Goal: Check status: Check status

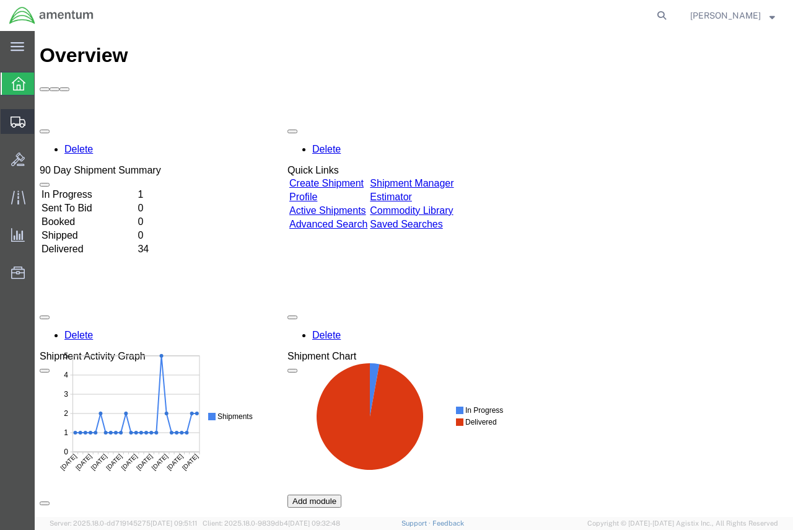
click at [0, 0] on span "Shipment Manager" at bounding box center [0, 0] width 0 height 0
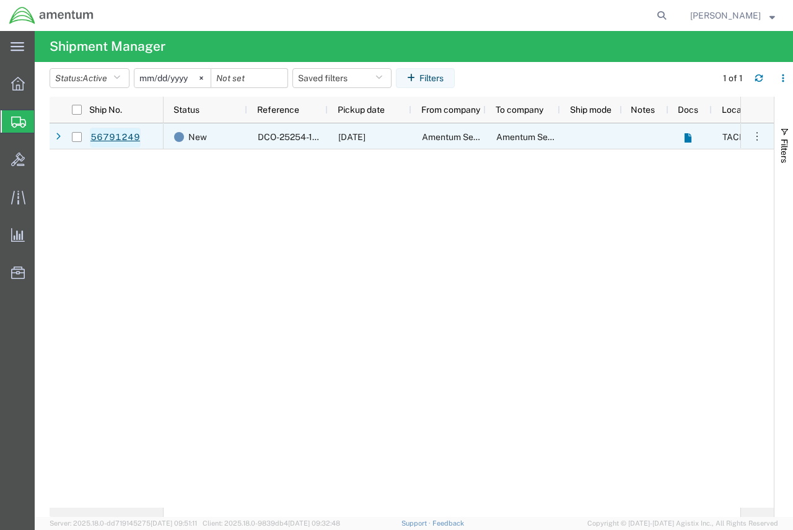
click at [116, 137] on link "56791249" at bounding box center [115, 138] width 51 height 20
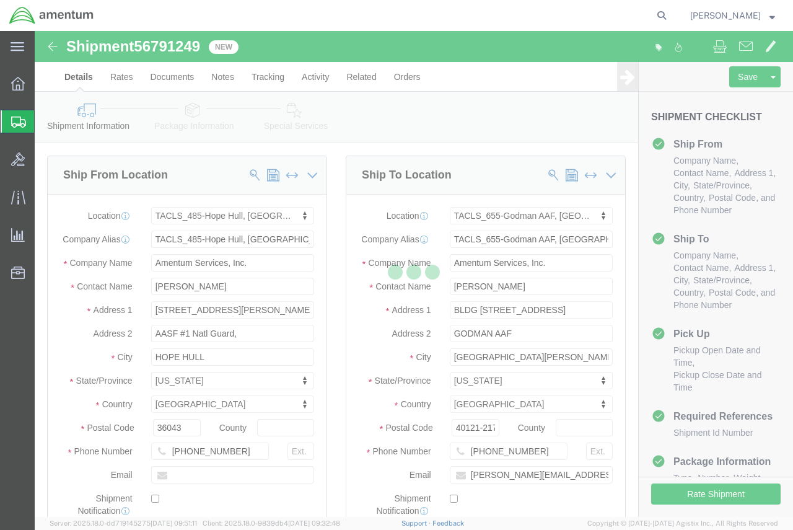
select select "42683"
select select "42727"
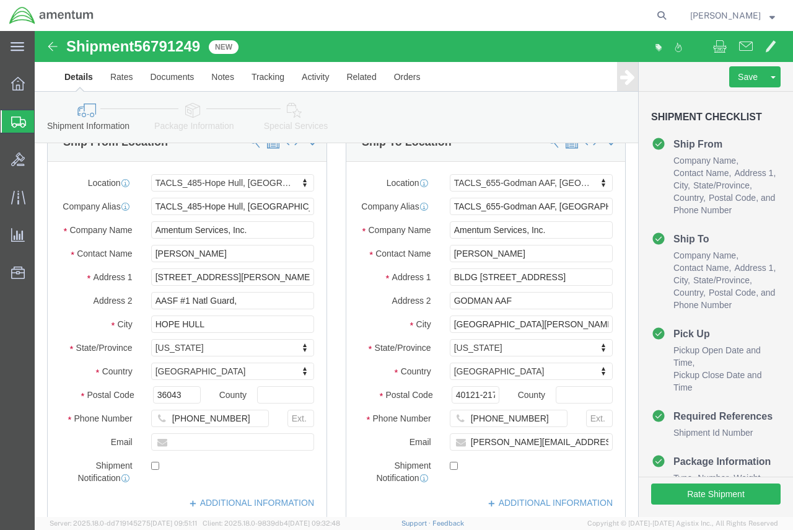
scroll to position [62, 0]
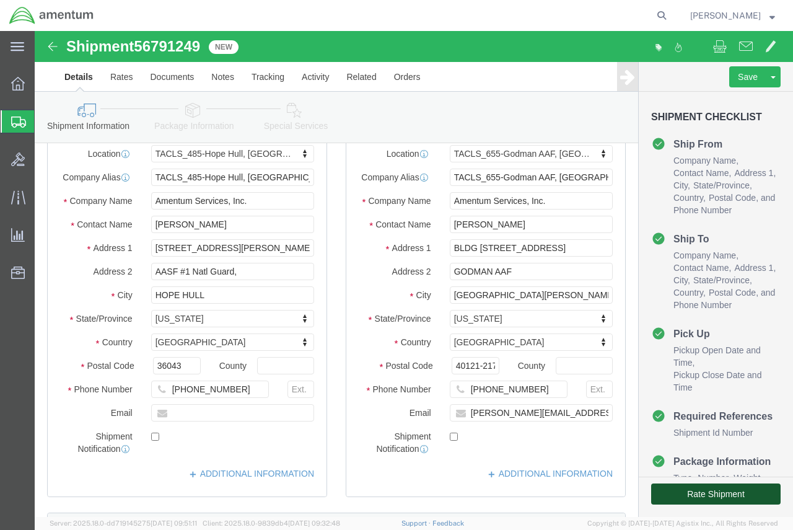
click button "Rate Shipment"
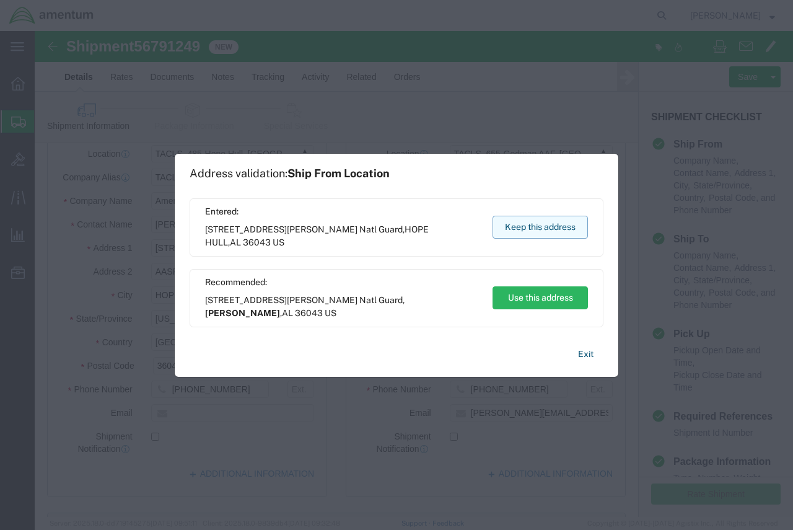
click at [538, 231] on button "Keep this address" at bounding box center [539, 227] width 95 height 23
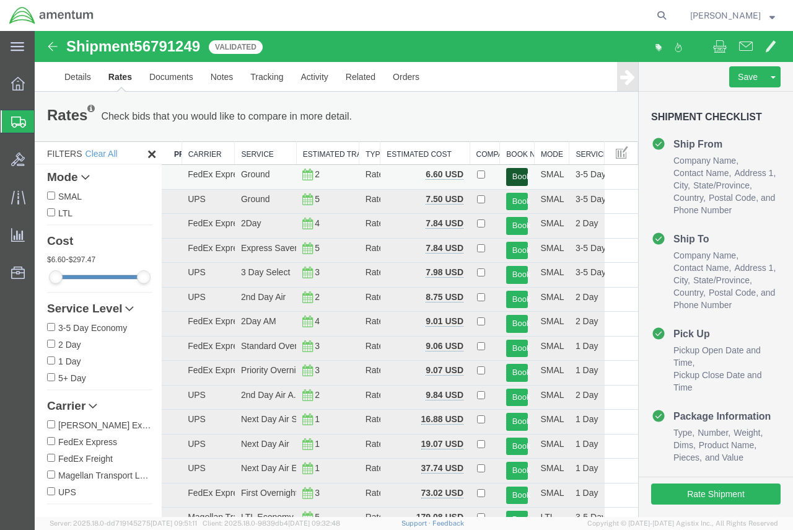
click at [515, 177] on button "Book" at bounding box center [517, 177] width 22 height 18
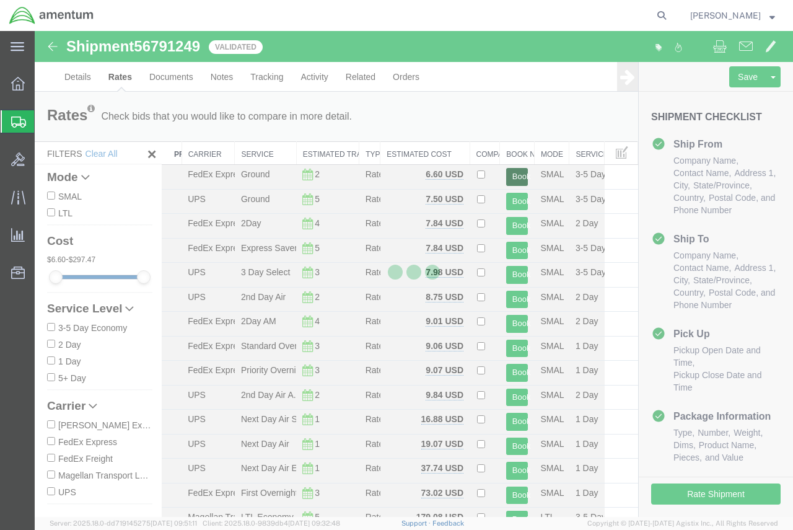
click at [506, 168] on button "Book" at bounding box center [517, 177] width 22 height 18
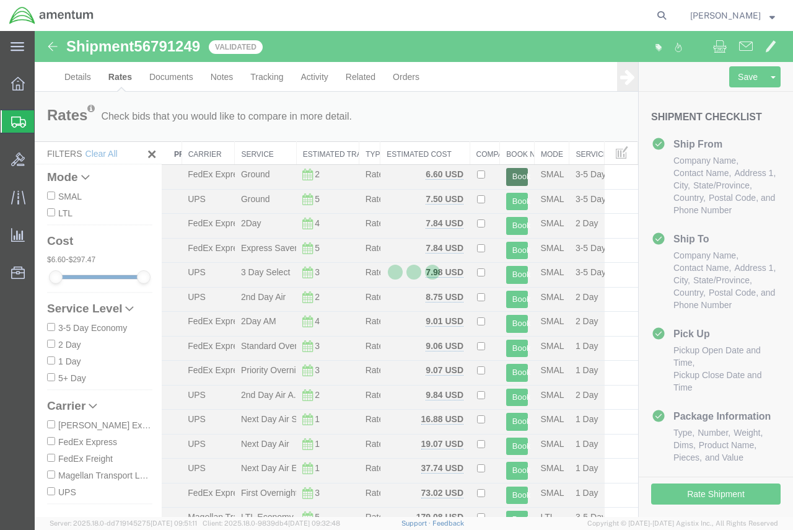
click at [506, 168] on button "Book" at bounding box center [517, 177] width 22 height 18
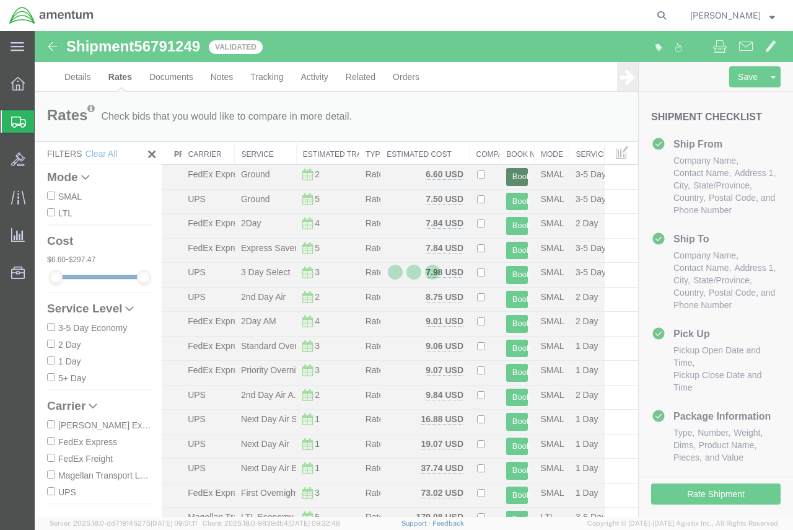
click at [506, 168] on button "Book" at bounding box center [517, 177] width 22 height 18
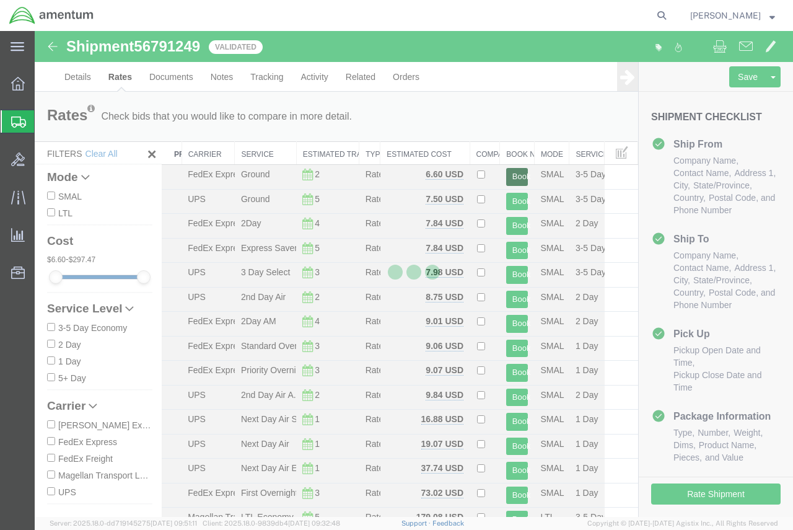
click at [506, 168] on button "Book" at bounding box center [517, 177] width 22 height 18
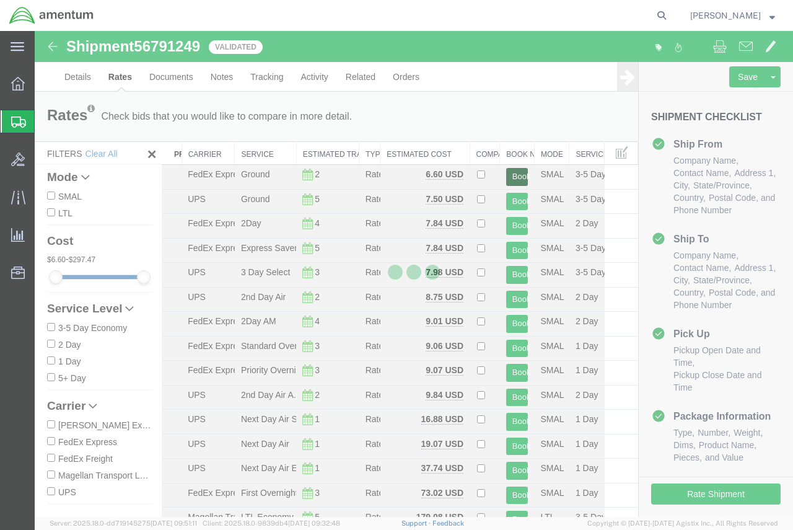
click at [506, 168] on button "Book" at bounding box center [517, 177] width 22 height 18
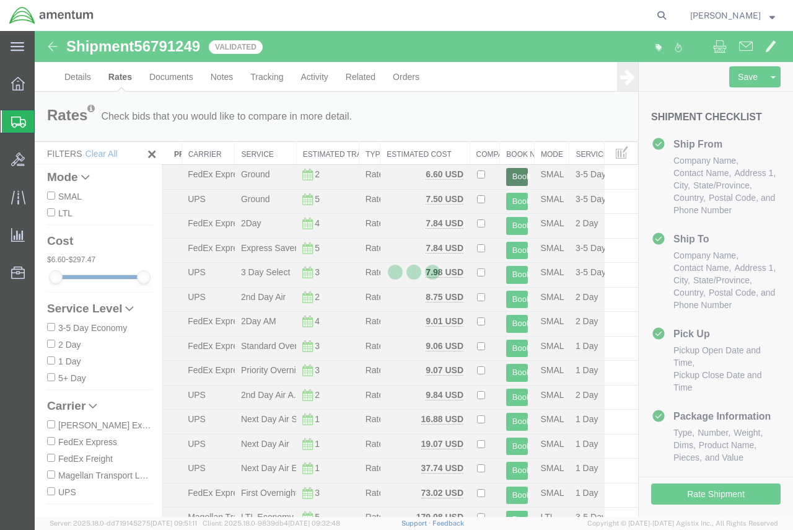
click at [506, 168] on button "Book" at bounding box center [517, 177] width 22 height 18
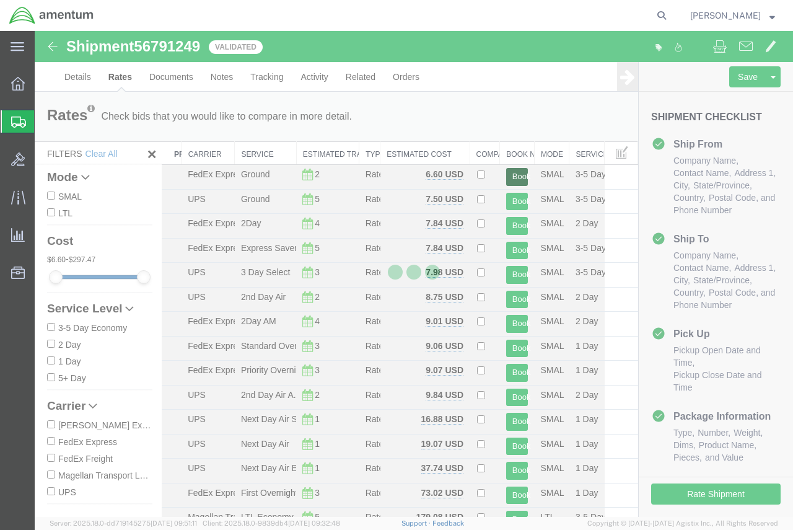
click at [506, 168] on button "Book" at bounding box center [517, 177] width 22 height 18
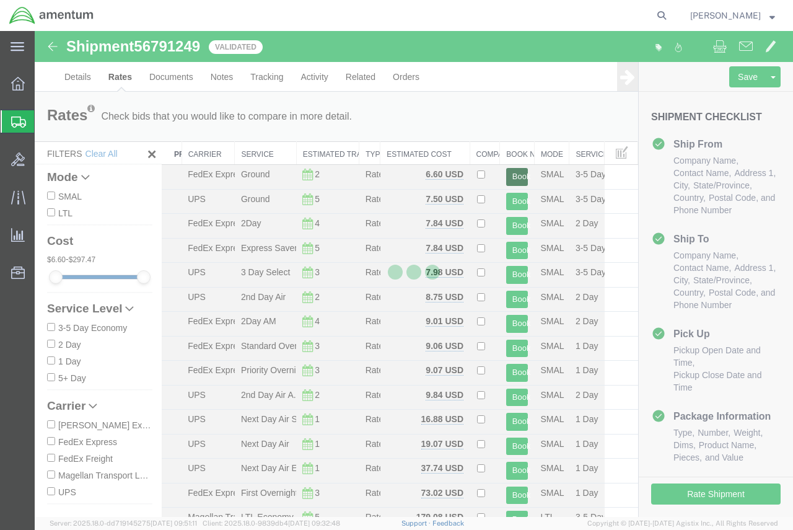
click at [506, 168] on button "Book" at bounding box center [517, 177] width 22 height 18
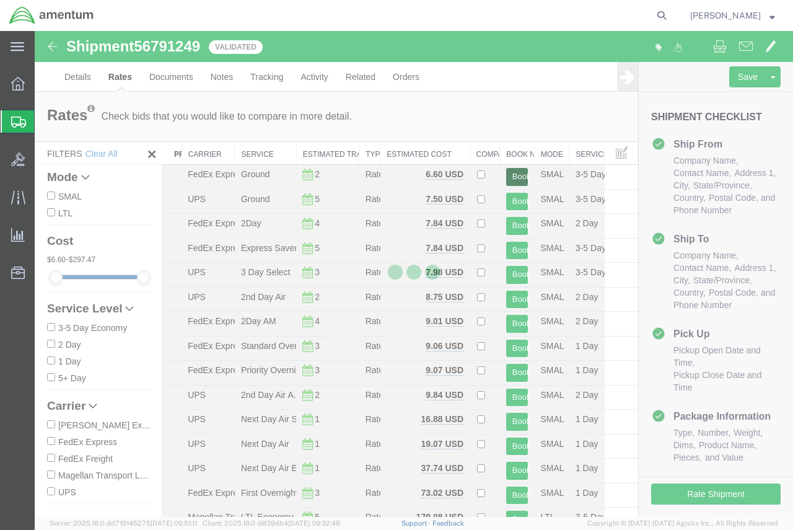
click at [506, 168] on button "Book" at bounding box center [517, 177] width 22 height 18
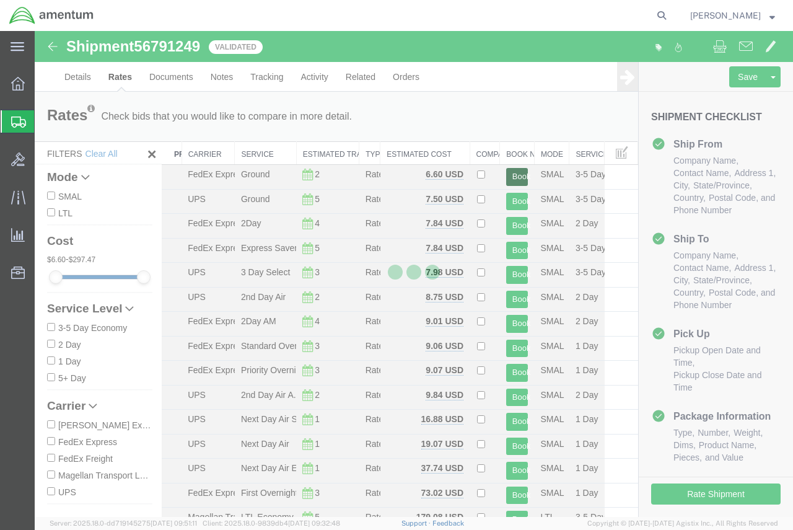
click at [506, 168] on button "Book" at bounding box center [517, 177] width 22 height 18
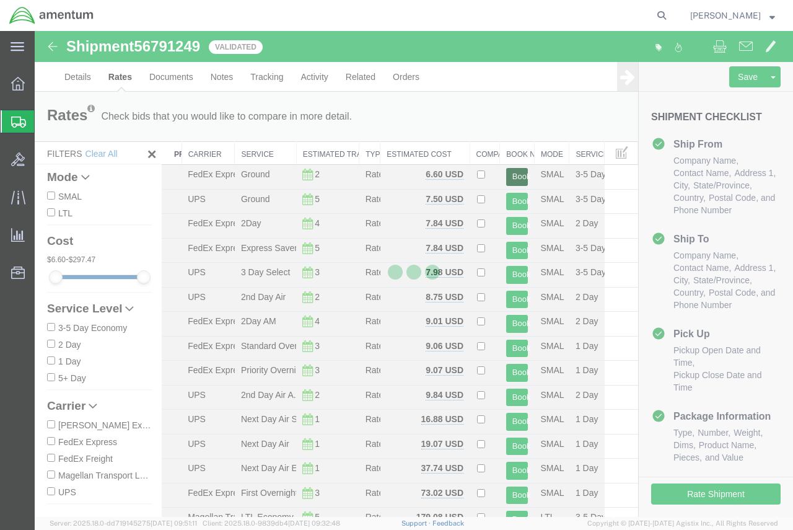
click at [506, 168] on button "Book" at bounding box center [517, 177] width 22 height 18
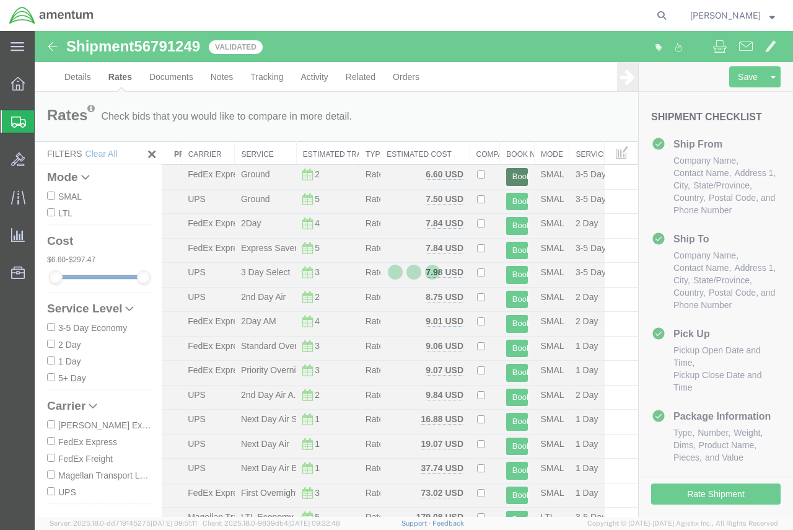
click at [506, 168] on button "Book" at bounding box center [517, 177] width 22 height 18
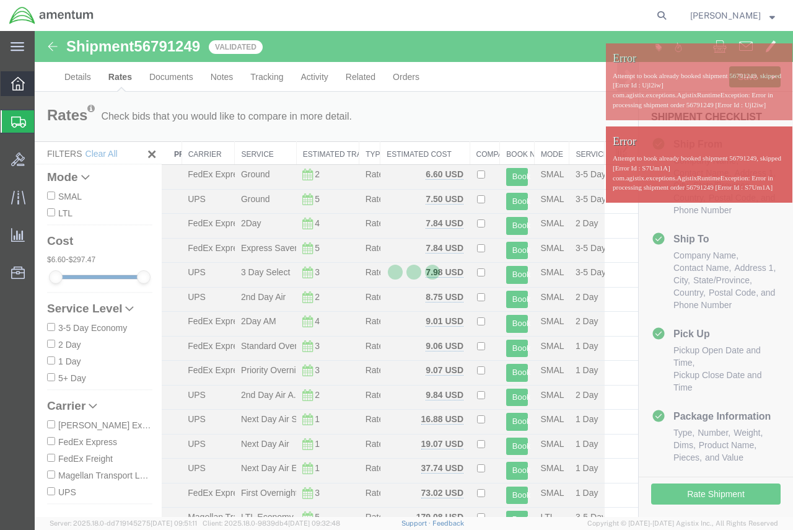
click at [18, 83] on icon at bounding box center [18, 84] width 14 height 14
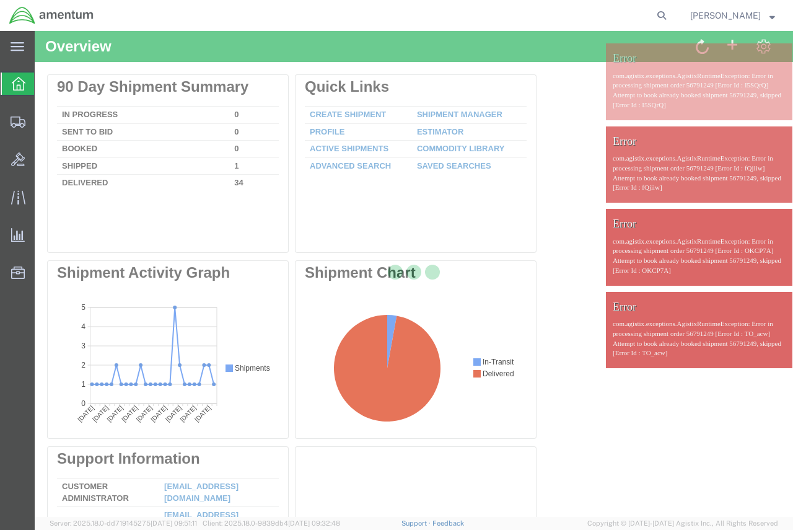
click at [60, 118] on div at bounding box center [414, 274] width 758 height 486
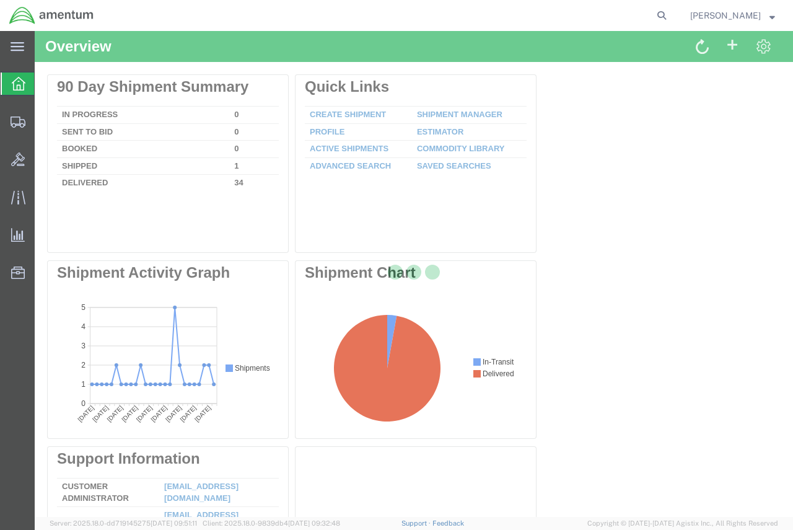
click at [771, 17] on strong "button" at bounding box center [772, 15] width 6 height 4
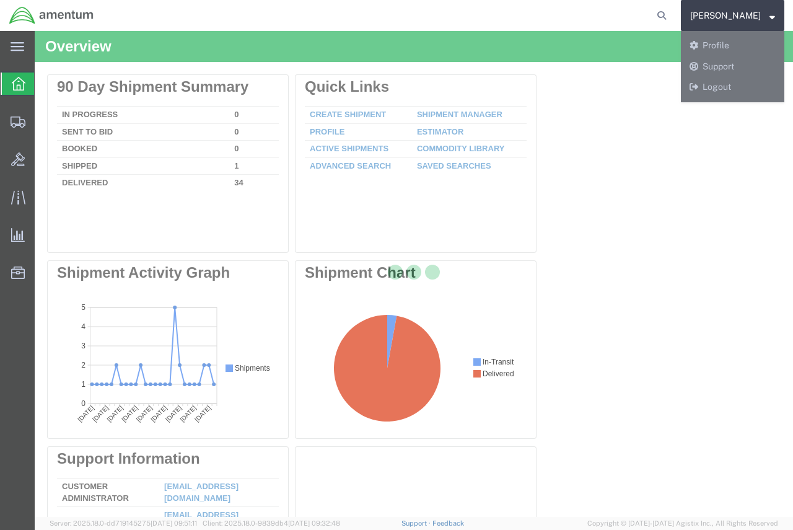
click at [733, 89] on div at bounding box center [414, 274] width 758 height 486
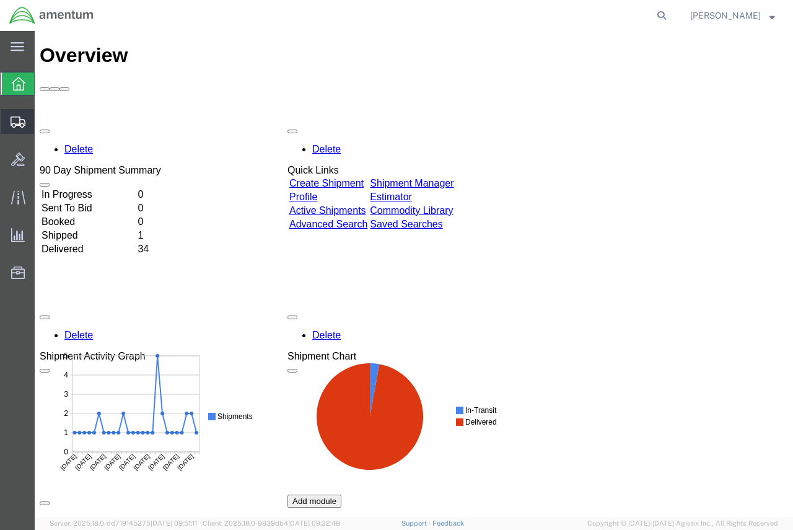
click at [0, 0] on span "Shipment Manager" at bounding box center [0, 0] width 0 height 0
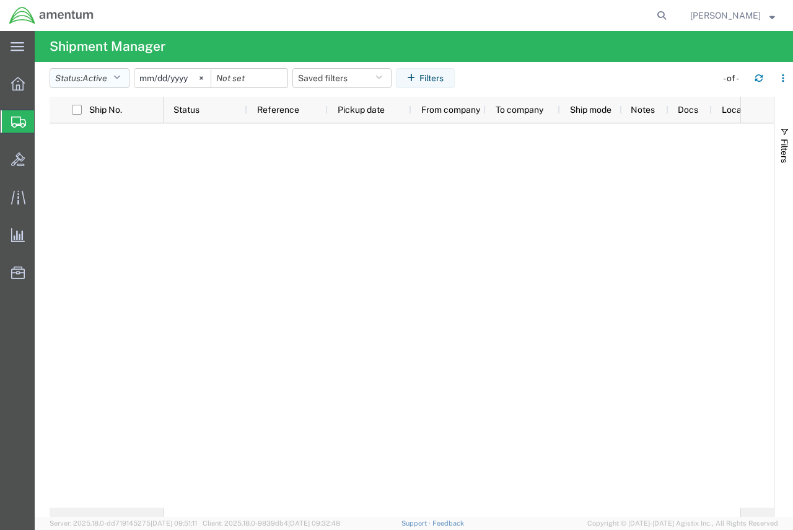
click at [124, 75] on button "Status: Active" at bounding box center [90, 78] width 80 height 20
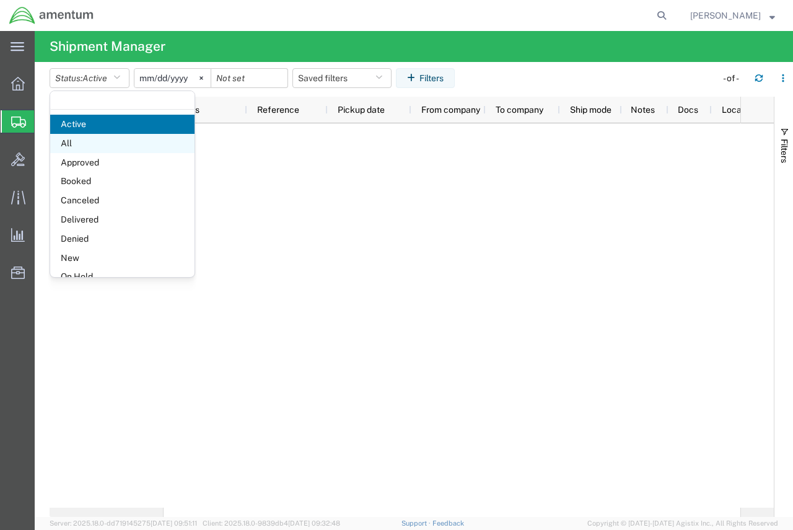
click at [89, 140] on span "All" at bounding box center [122, 143] width 144 height 19
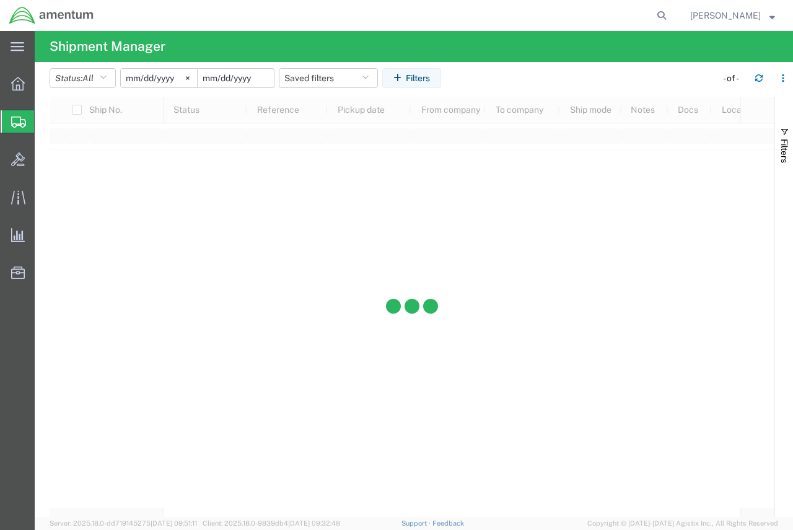
click at [247, 78] on input "date" at bounding box center [236, 78] width 76 height 19
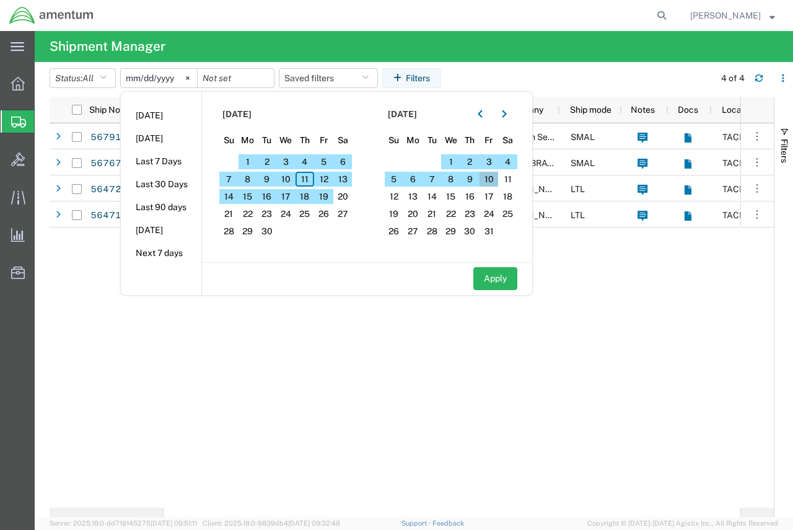
click at [489, 177] on span "10" at bounding box center [488, 179] width 19 height 15
click at [513, 178] on span "11" at bounding box center [507, 179] width 19 height 15
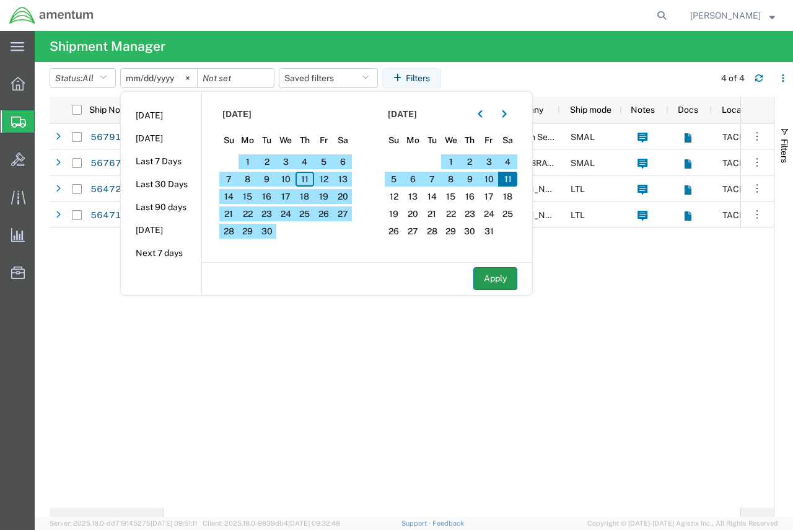
click at [497, 279] on button "Apply" at bounding box center [495, 278] width 44 height 23
type input "[DATE]"
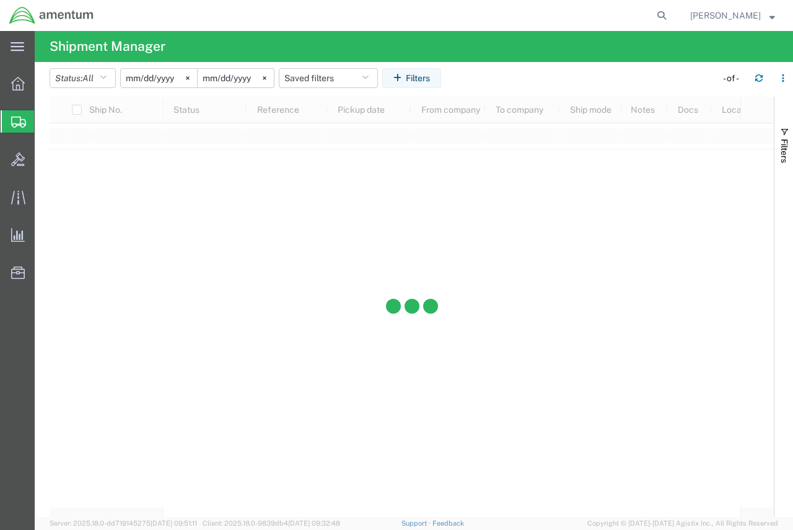
click at [177, 76] on input "[DATE]" at bounding box center [159, 78] width 76 height 19
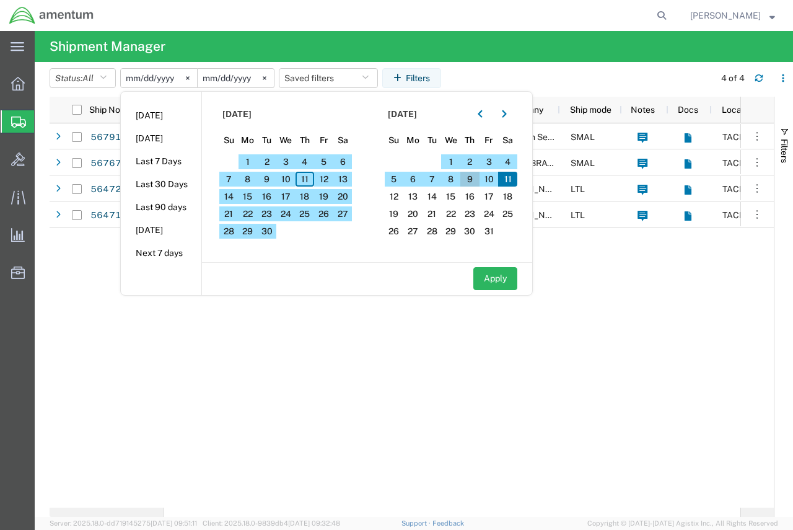
click at [475, 178] on span "9" at bounding box center [469, 179] width 19 height 15
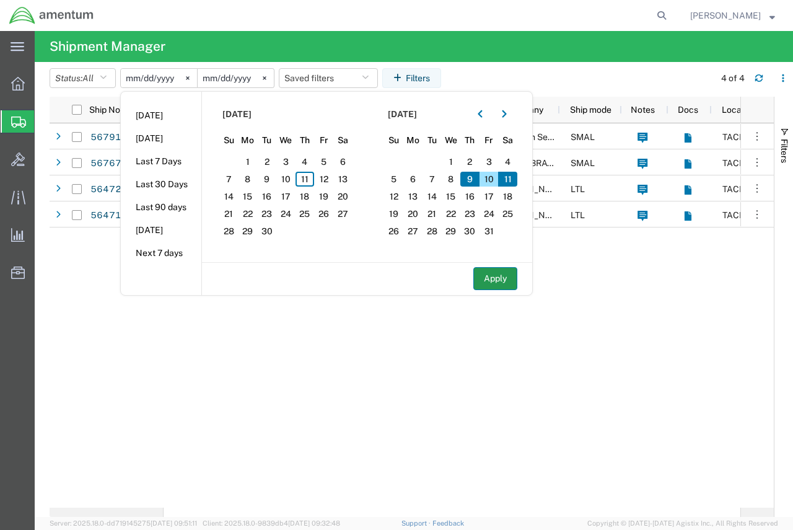
click at [496, 280] on button "Apply" at bounding box center [495, 278] width 44 height 23
type input "[DATE]"
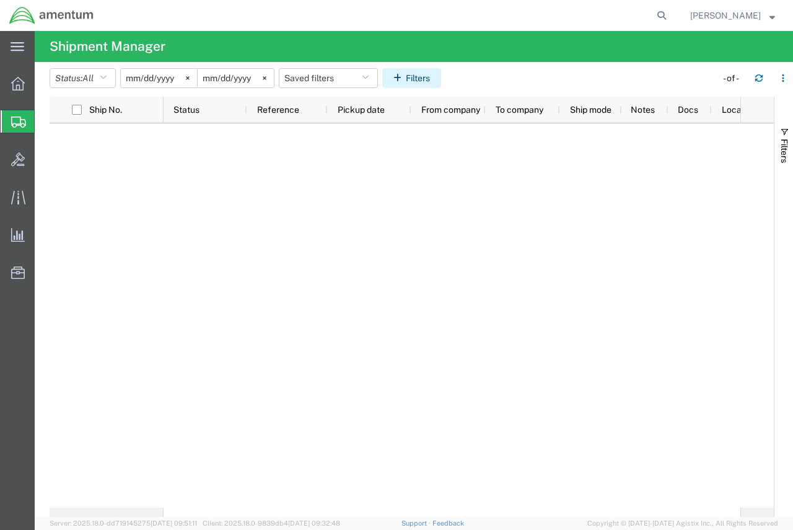
click at [414, 75] on button "Filters" at bounding box center [411, 78] width 59 height 20
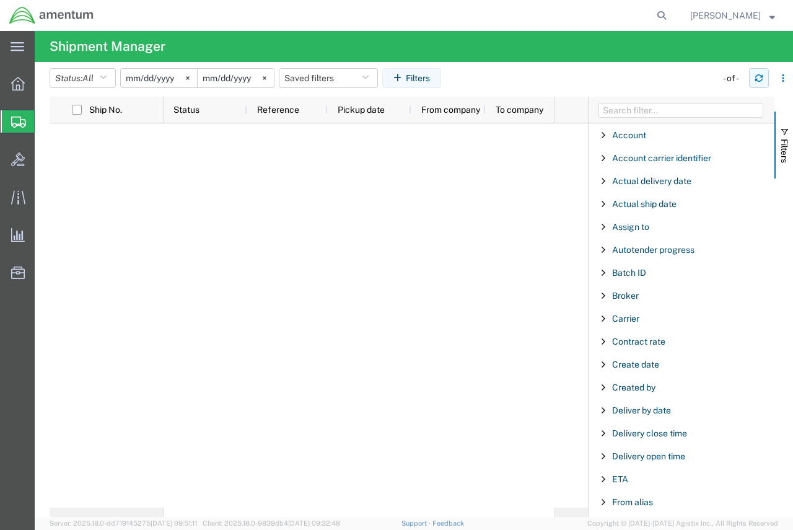
click at [757, 79] on icon "button" at bounding box center [758, 80] width 7 height 3
click at [271, 76] on svg-icon at bounding box center [264, 78] width 19 height 19
click at [272, 77] on div at bounding box center [236, 78] width 77 height 20
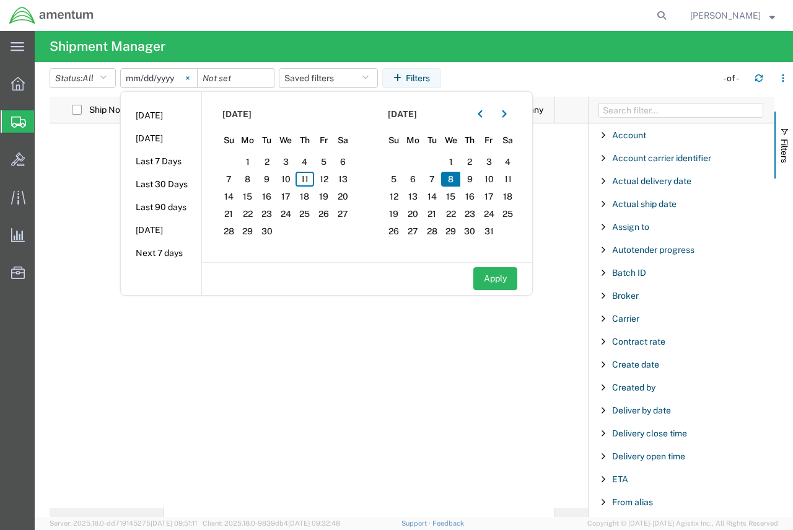
click at [190, 76] on icon at bounding box center [188, 78] width 4 height 4
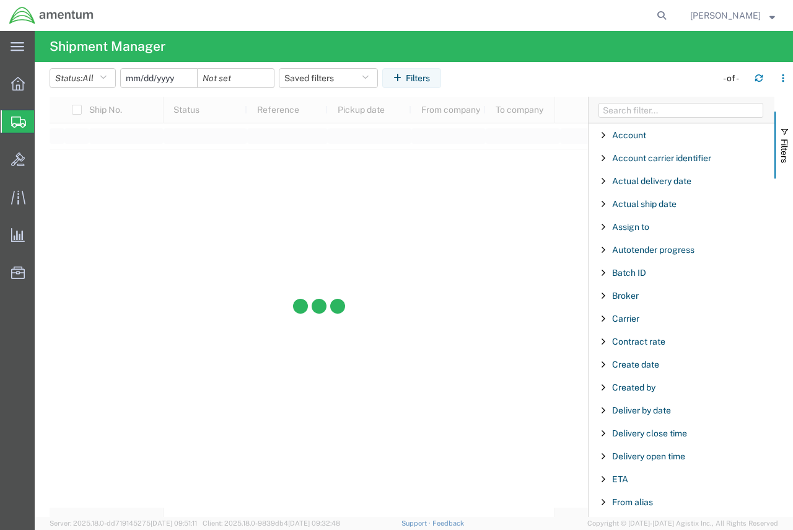
click at [170, 78] on input "date" at bounding box center [159, 78] width 76 height 19
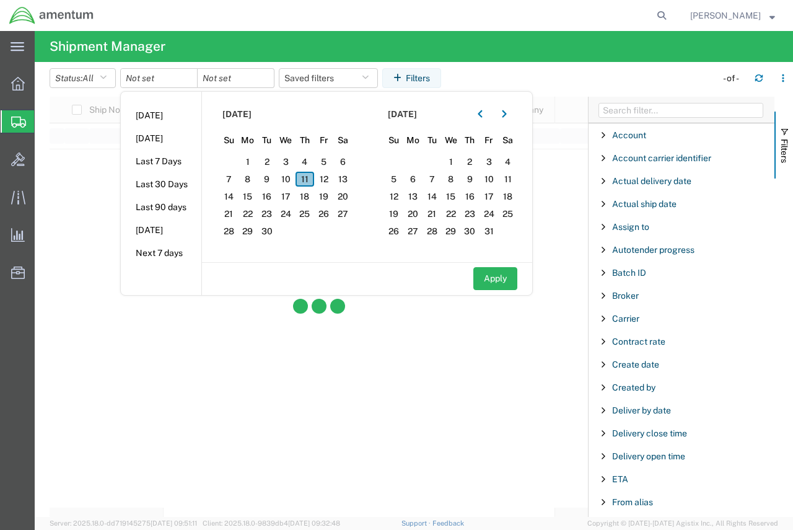
click at [303, 178] on span "11" at bounding box center [304, 179] width 19 height 15
click at [494, 282] on button "Apply" at bounding box center [495, 278] width 44 height 23
type input "[DATE]"
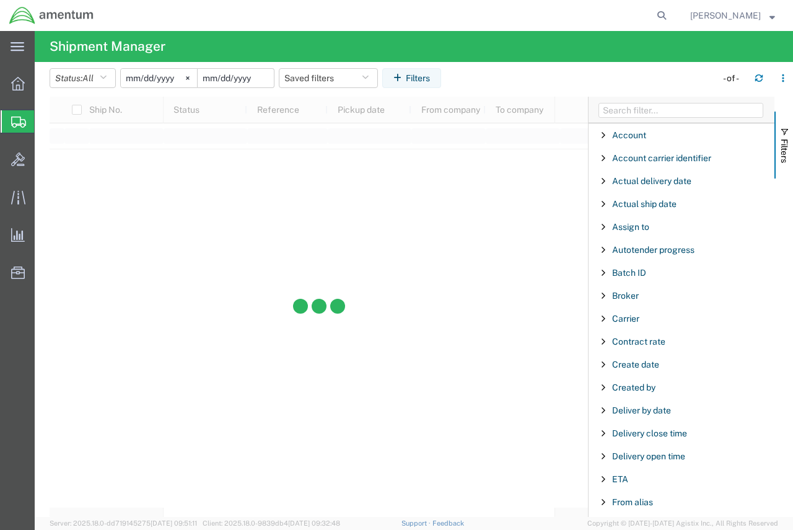
click at [242, 76] on input "date" at bounding box center [236, 78] width 76 height 19
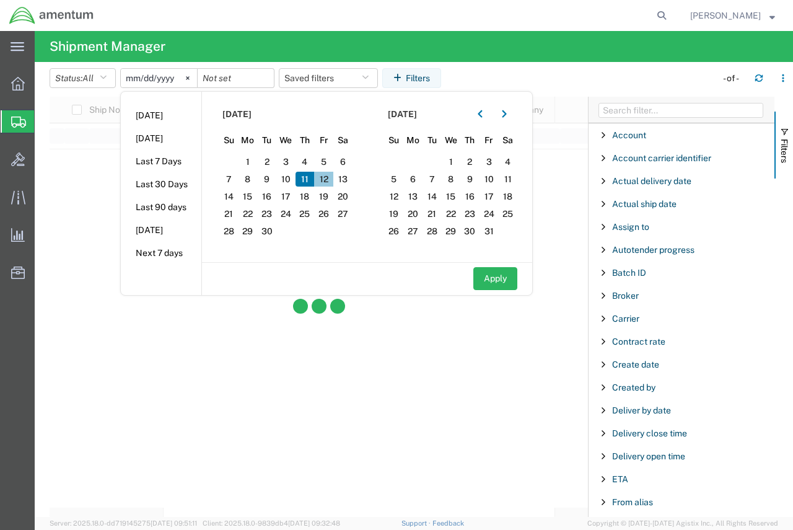
click at [329, 178] on span "12" at bounding box center [323, 179] width 19 height 15
click at [500, 276] on button "Apply" at bounding box center [495, 278] width 44 height 23
type input "[DATE]"
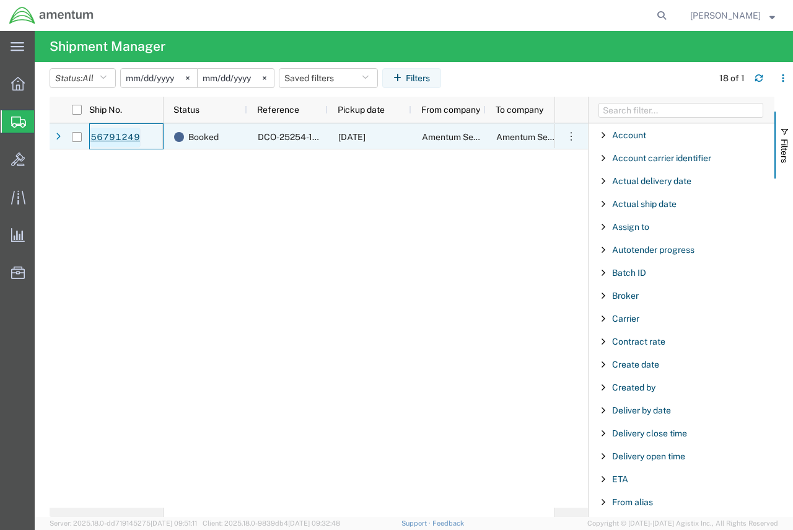
click at [121, 139] on link "56791249" at bounding box center [115, 138] width 51 height 20
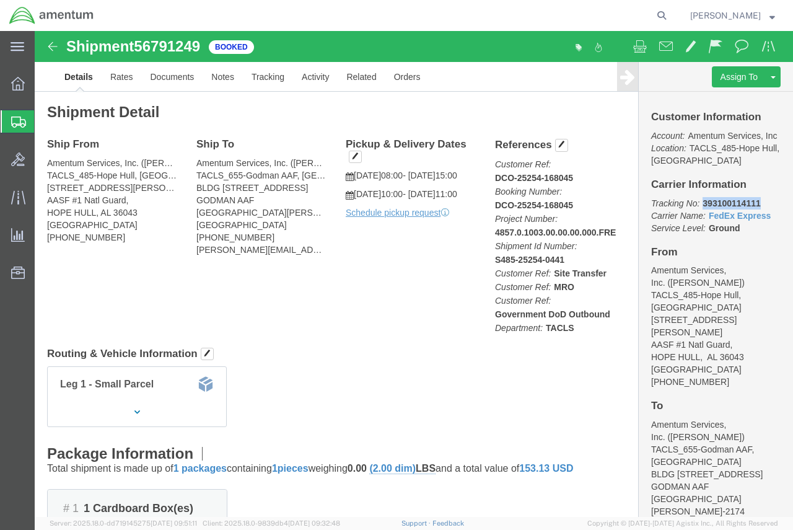
drag, startPoint x: 717, startPoint y: 185, endPoint x: 661, endPoint y: 185, distance: 56.4
click p "Tracking No: 393100114111 Carrier Name: FedEx Express FedEx Express Service Lev…"
copy b "393100114111"
click link "Schedule pickup request"
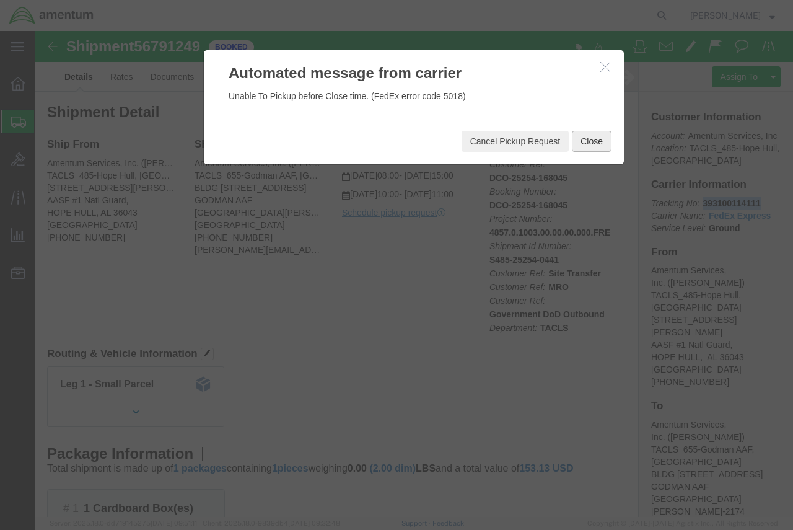
click button "Close"
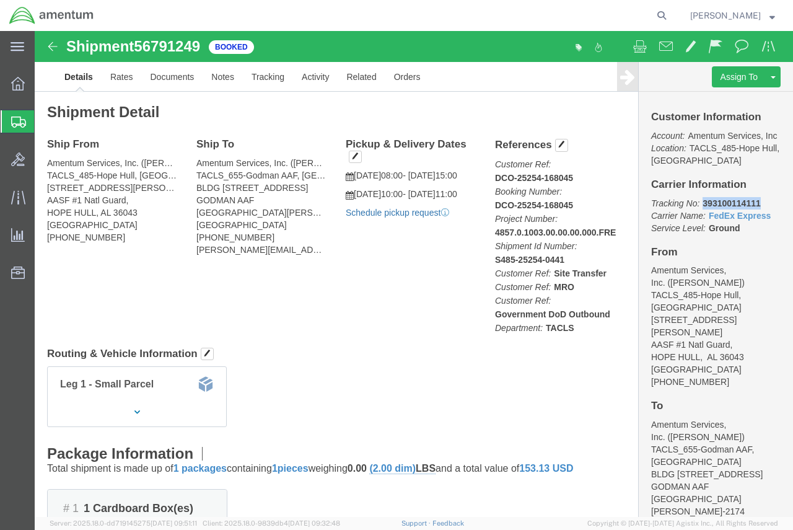
click link "Schedule pickup request"
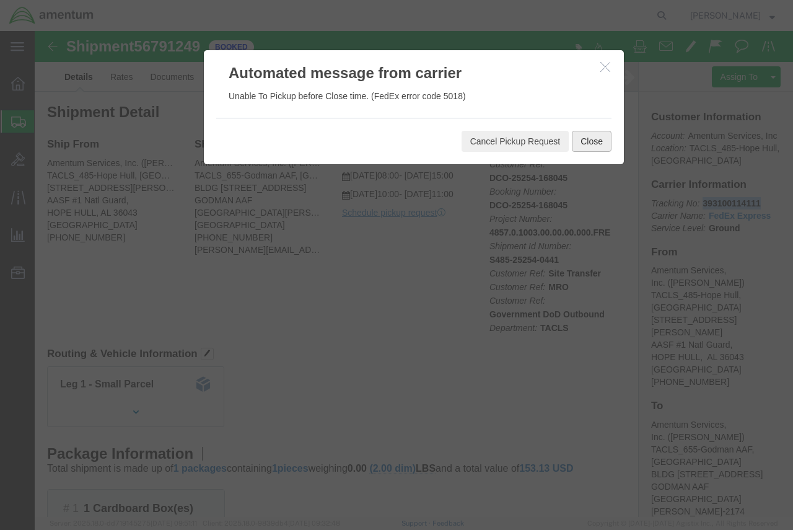
click button "Close"
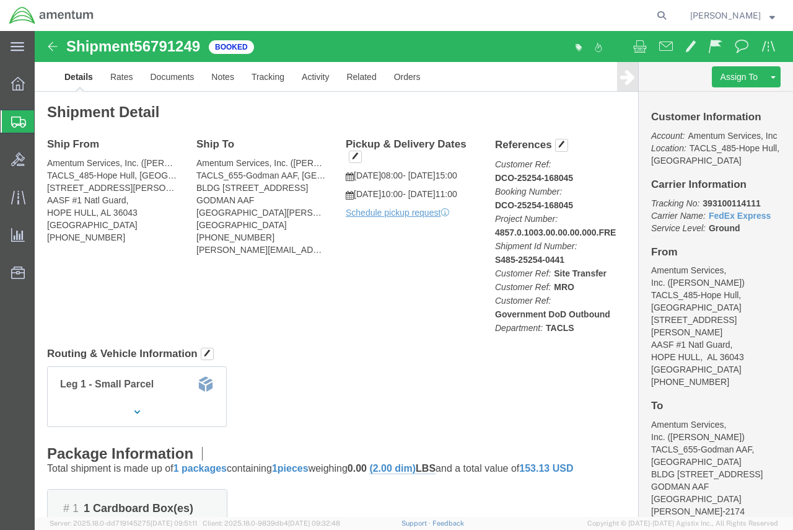
click icon
click p "[DATE] 10:00 - [DATE] 11:00"
click span "button"
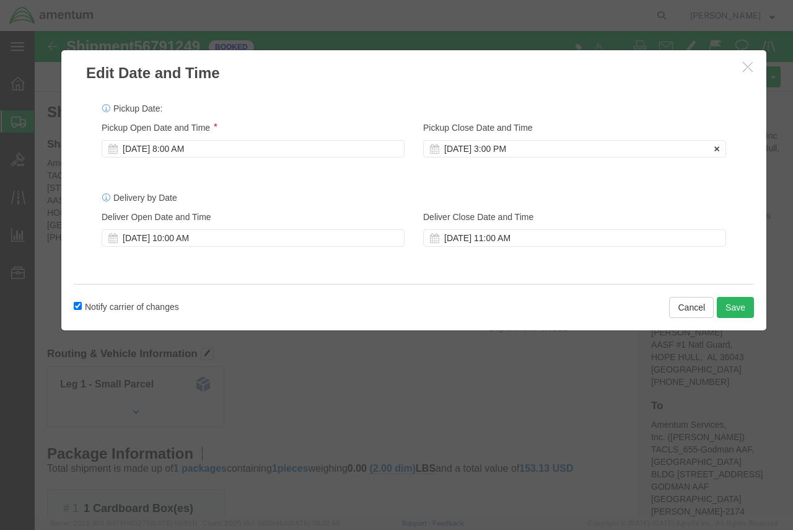
click div "[DATE] 3:00 PM"
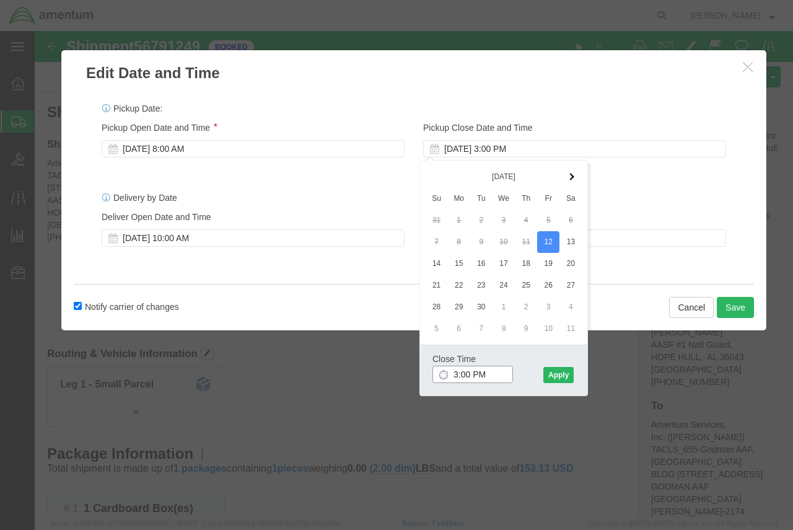
type input "4:00 PM"
click button "Apply"
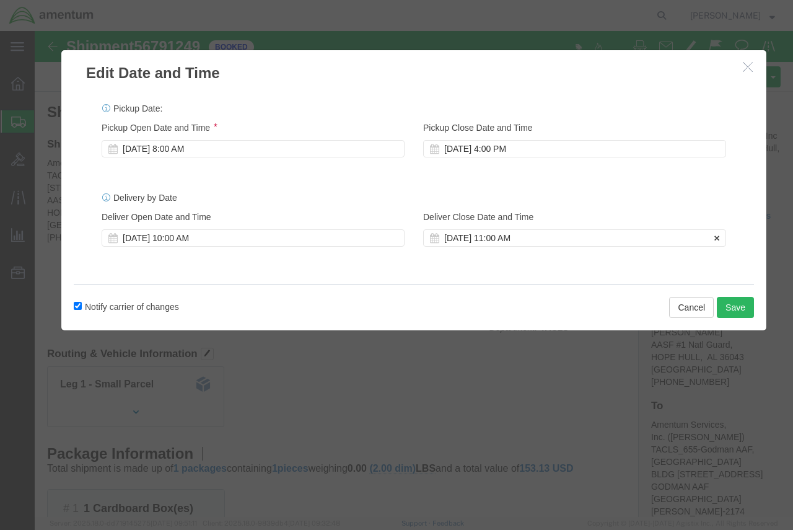
click div "[DATE] 11:00 AM"
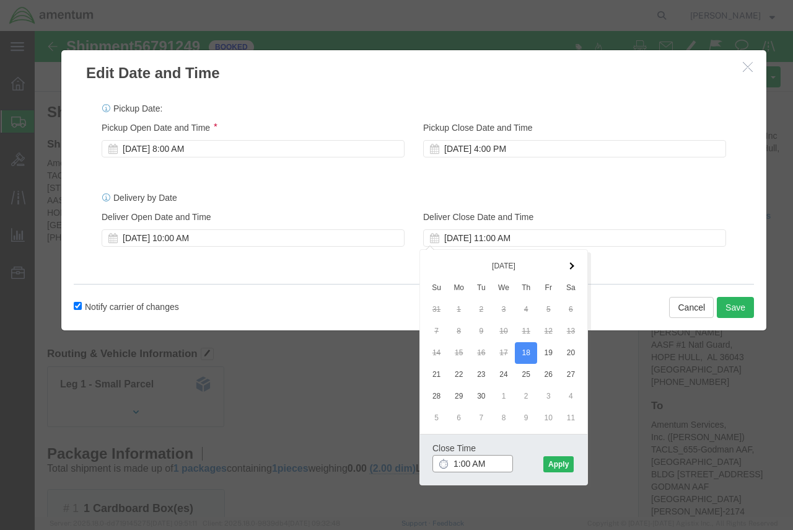
type input "16:00 AM"
click button "Apply"
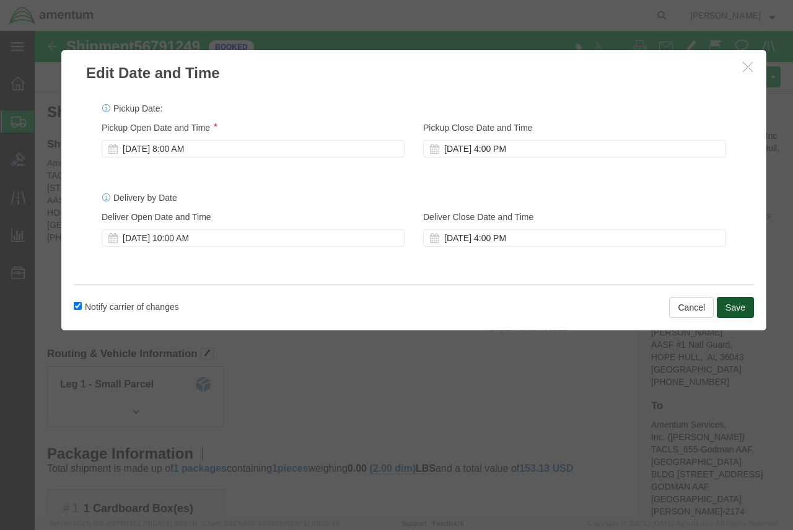
click button "Save"
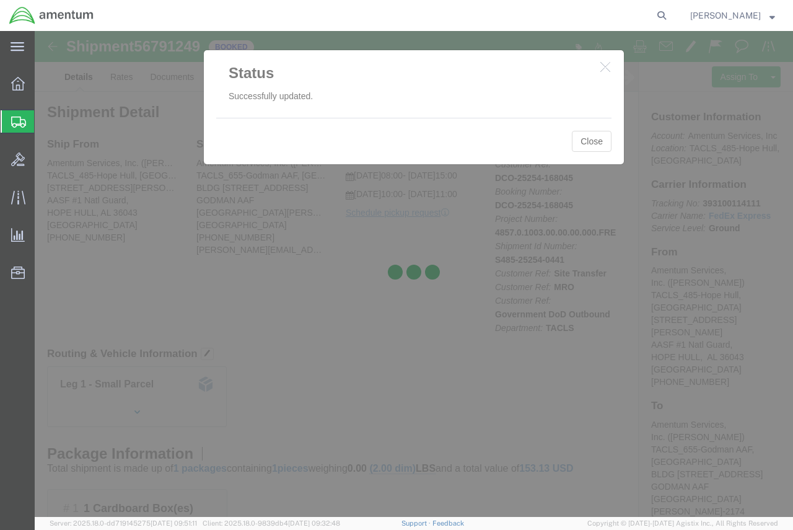
click at [600, 152] on div at bounding box center [414, 274] width 758 height 486
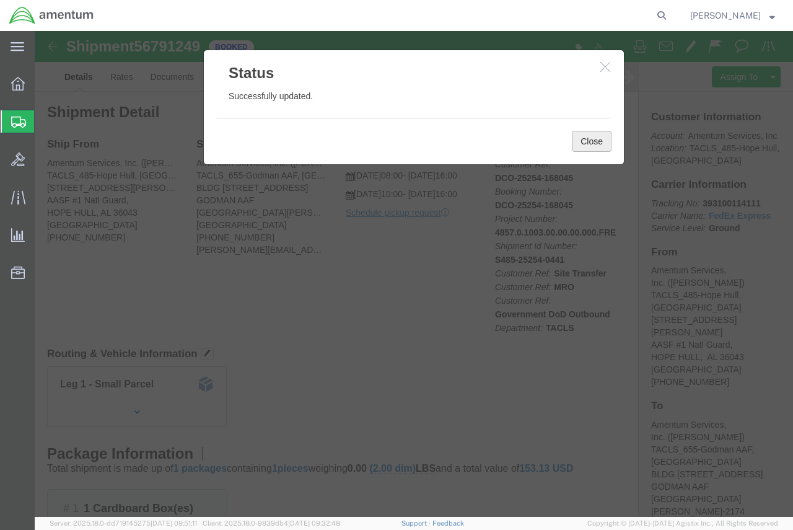
click button "Close"
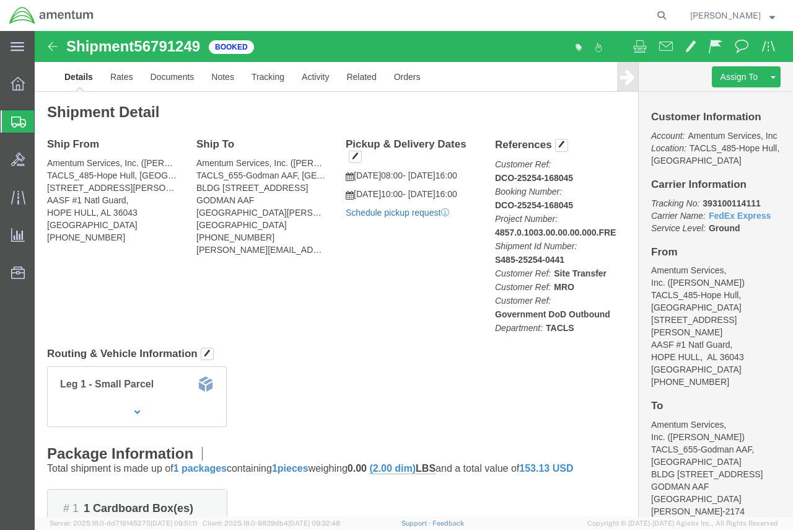
click link "Schedule pickup request"
click link "Documents"
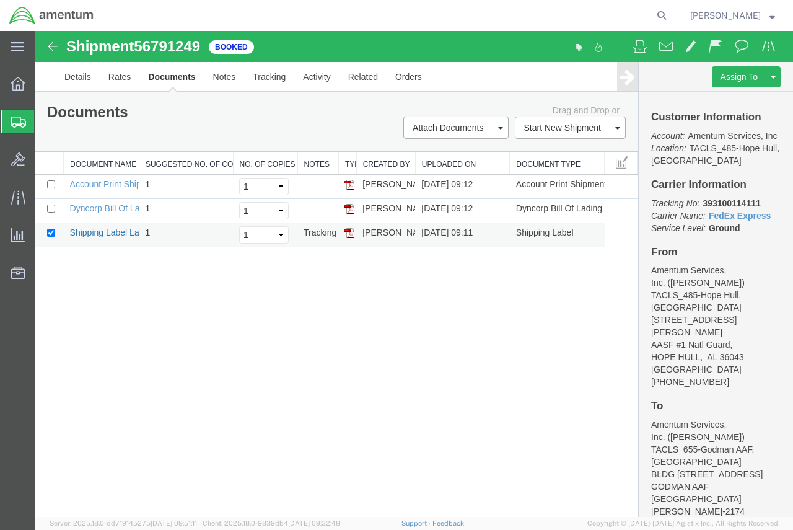
click at [93, 232] on link "Shipping Label Laser" at bounding box center [111, 232] width 82 height 10
drag, startPoint x: 111, startPoint y: 208, endPoint x: 466, endPoint y: 297, distance: 365.3
click at [111, 209] on link "Dyncorp Bill Of Lading" at bounding box center [113, 208] width 86 height 10
